Goal: Information Seeking & Learning: Find specific fact

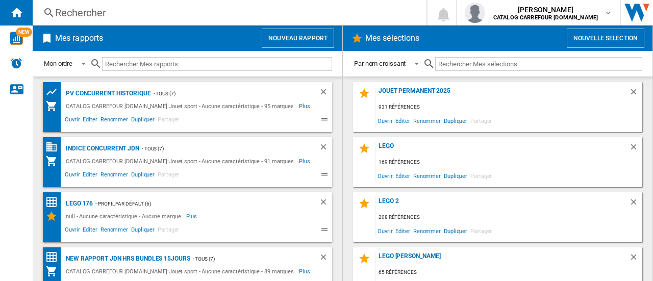
click at [119, 13] on div "Rechercher" at bounding box center [227, 13] width 345 height 14
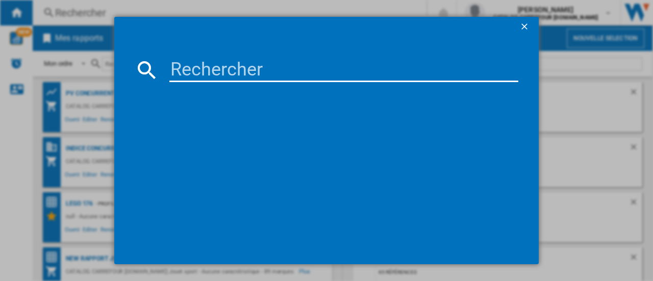
click at [175, 71] on input at bounding box center [343, 70] width 349 height 24
paste input "8056379198024"
type input "8056379198024"
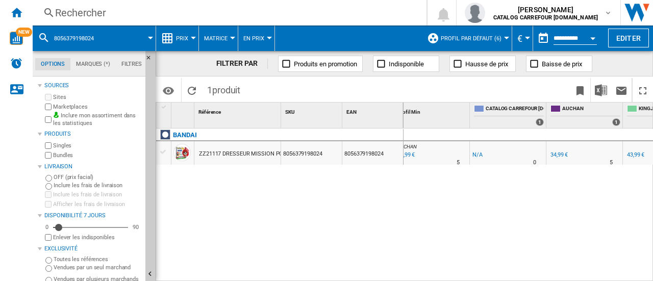
scroll to position [0, 10]
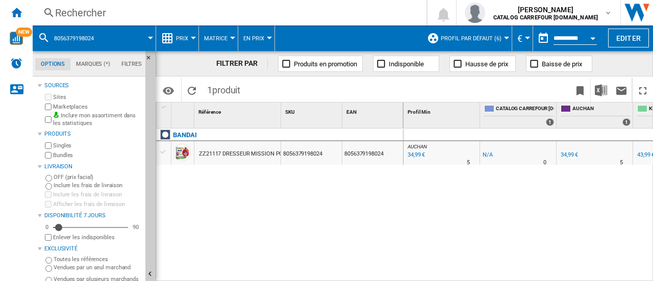
click at [136, 12] on div "Rechercher" at bounding box center [227, 13] width 345 height 14
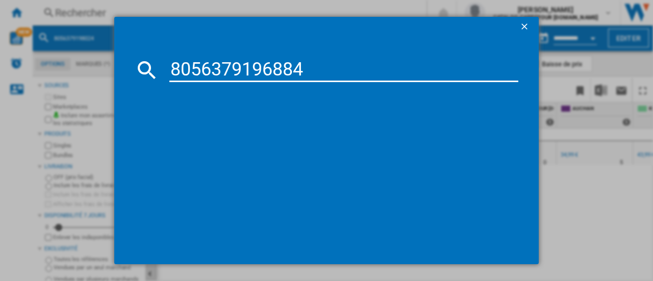
type input "8056379196884"
